Goal: Check status: Check status

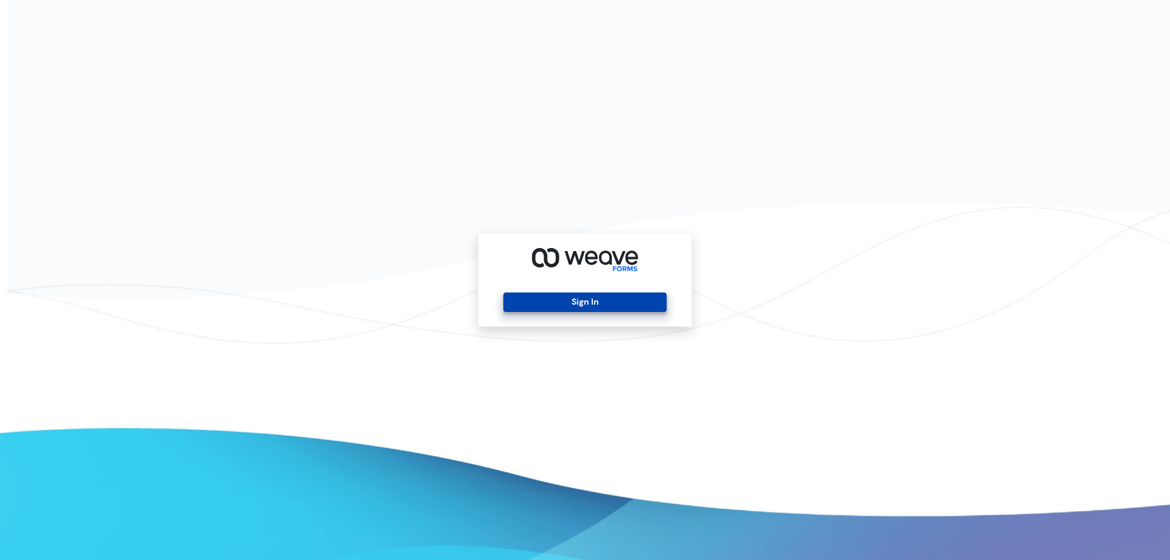
click at [629, 297] on button "Sign In" at bounding box center [584, 303] width 163 height 20
click at [573, 311] on button "Sign In" at bounding box center [584, 303] width 163 height 20
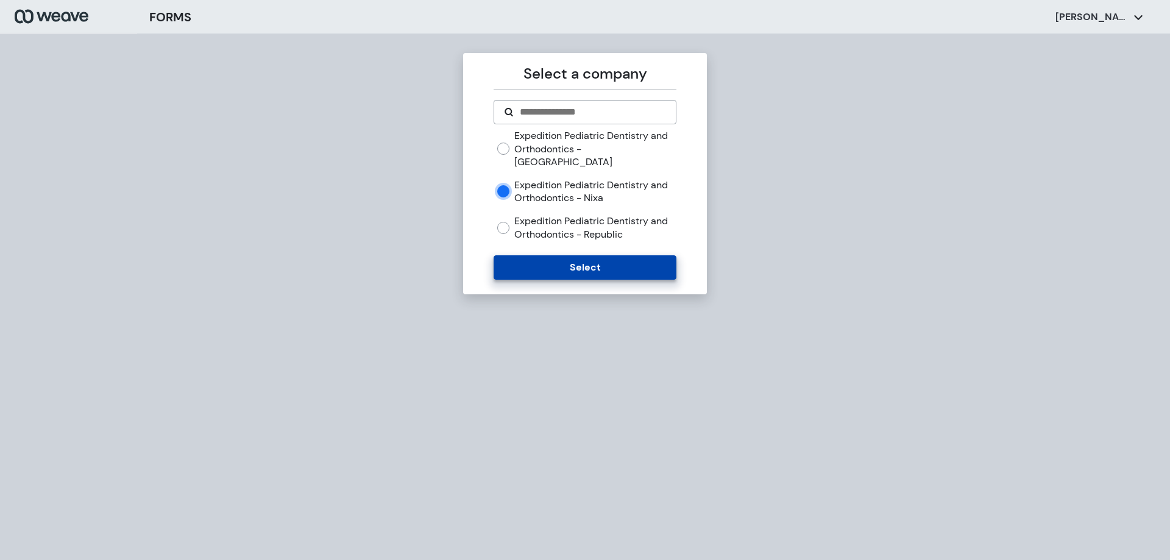
click at [609, 255] on button "Select" at bounding box center [585, 267] width 182 height 24
